Goal: Task Accomplishment & Management: Use online tool/utility

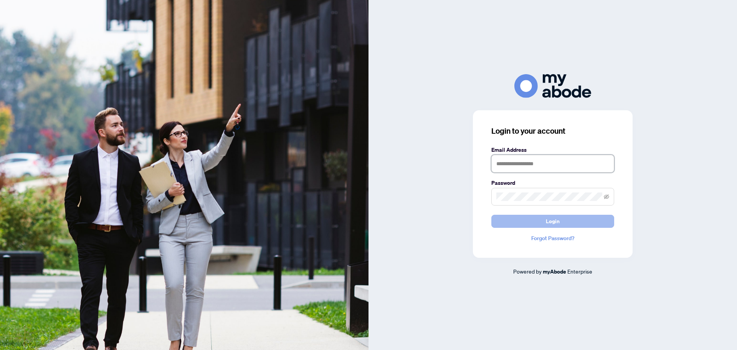
type input "**********"
click at [547, 219] on span "Login" at bounding box center [553, 221] width 14 height 12
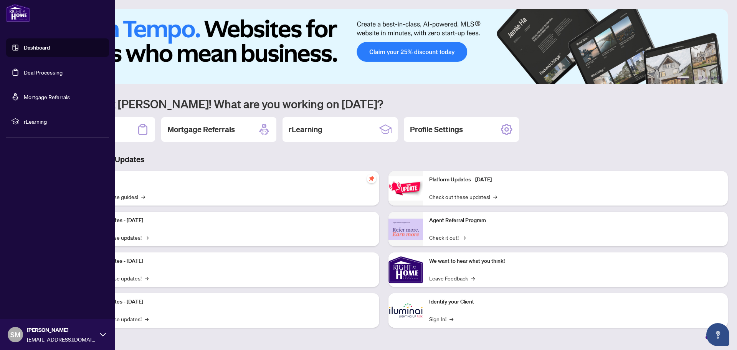
click at [34, 75] on link "Deal Processing" at bounding box center [43, 72] width 39 height 7
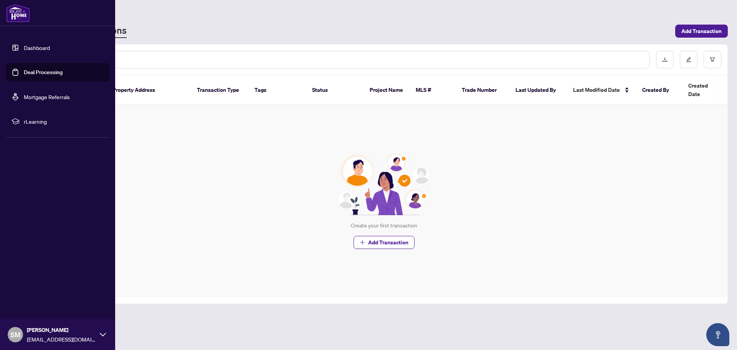
click at [36, 46] on link "Dashboard" at bounding box center [37, 47] width 26 height 7
